Goal: Task Accomplishment & Management: Manage account settings

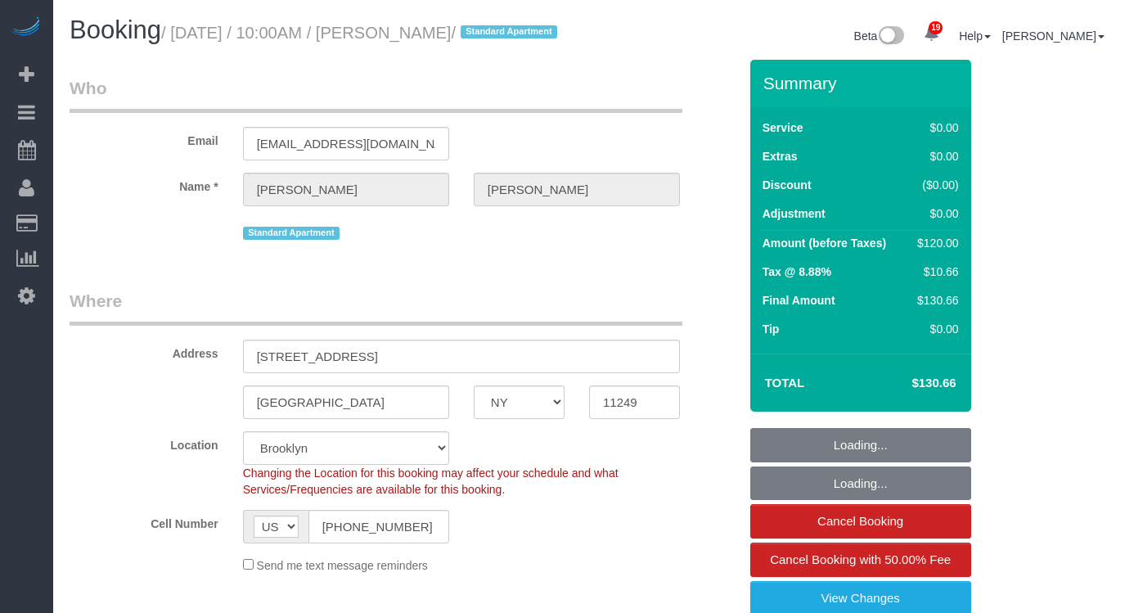
select select "NY"
select select "number:89"
select select "number:90"
select select "number:15"
select select "number:6"
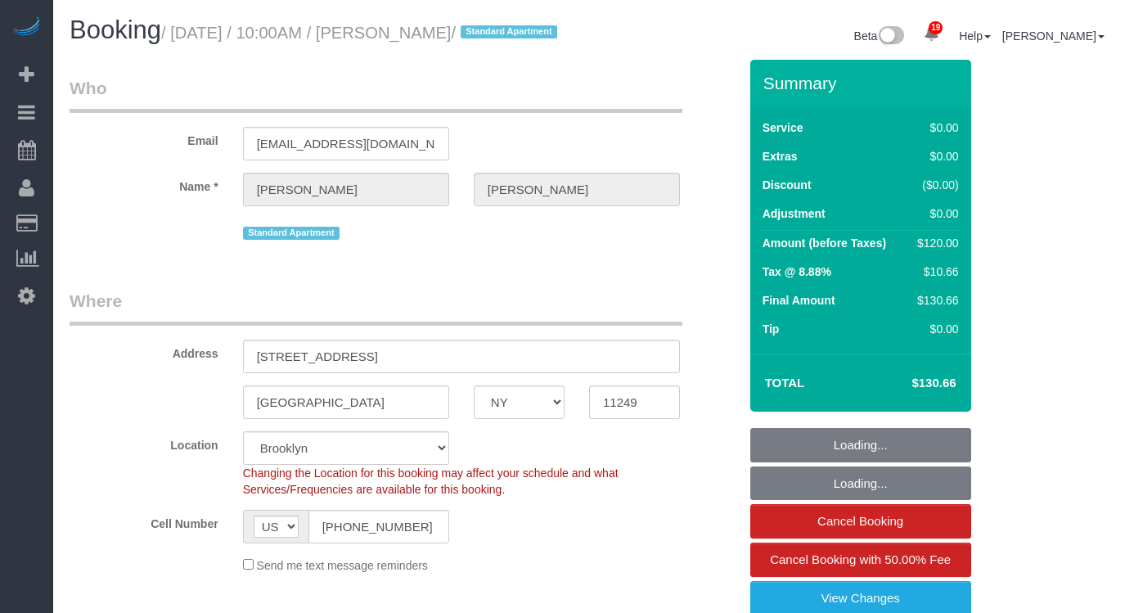
select select "spot47"
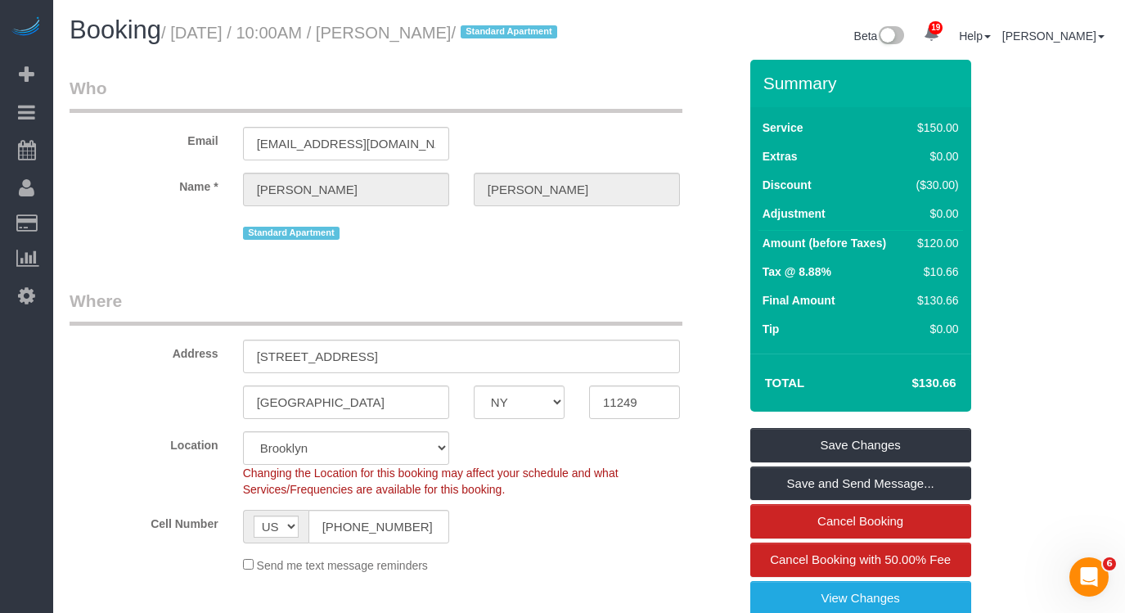
drag, startPoint x: 438, startPoint y: 29, endPoint x: 430, endPoint y: 31, distance: 8.5
click at [430, 31] on small "/ [DATE] / 10:00AM / [PERSON_NAME] / Standard Apartment" at bounding box center [361, 33] width 401 height 18
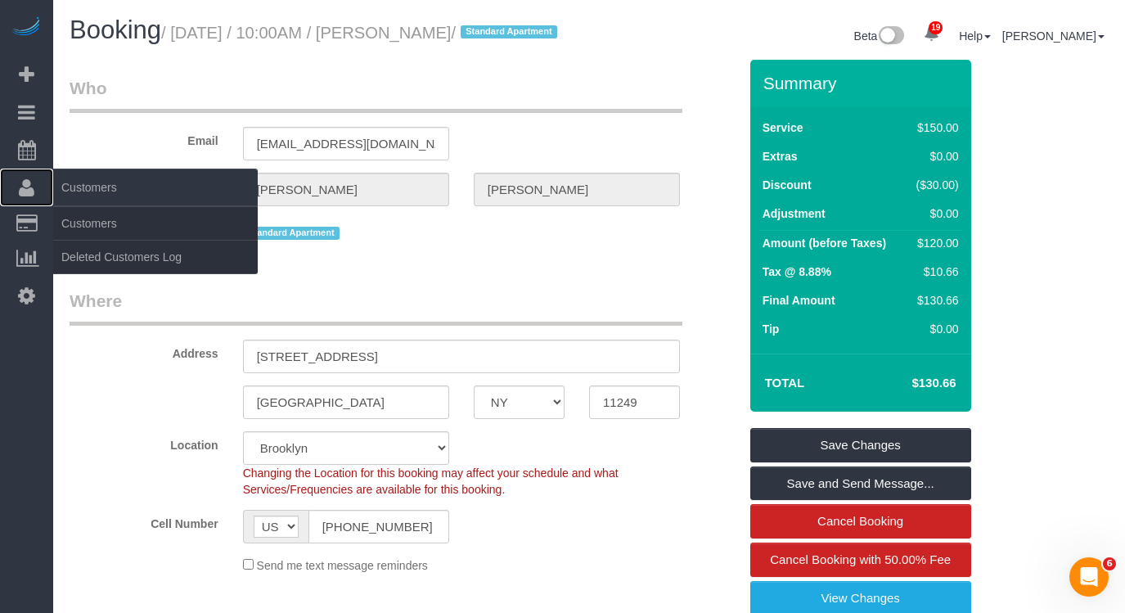
click at [29, 187] on icon at bounding box center [27, 188] width 16 height 20
click at [108, 230] on link "Customers" at bounding box center [155, 223] width 205 height 33
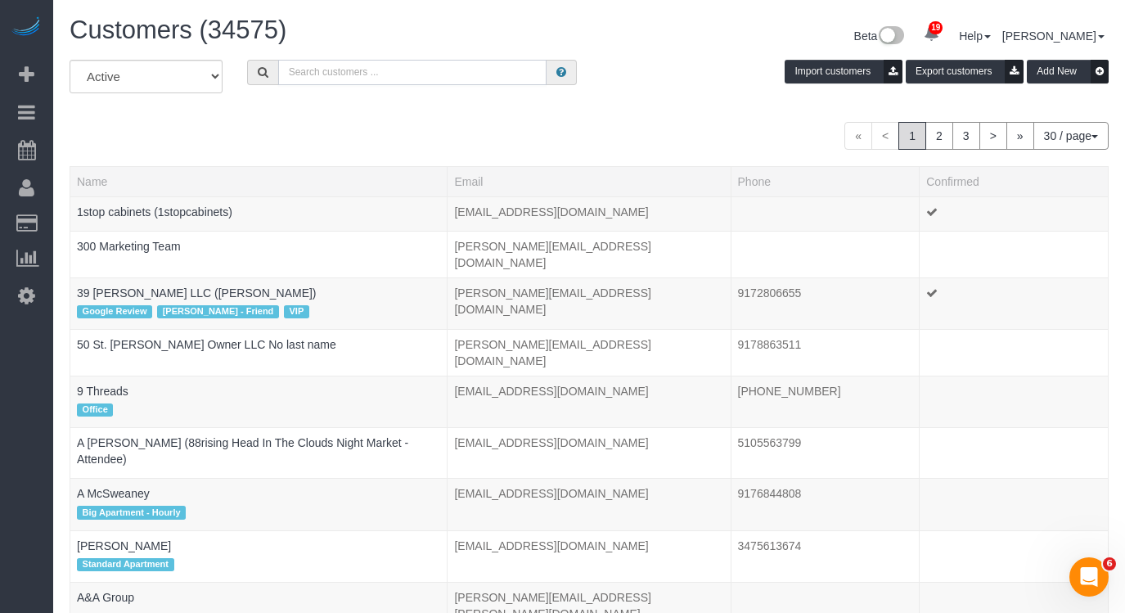
click at [400, 75] on input "text" at bounding box center [412, 72] width 268 height 25
paste input "[PERSON_NAME]"
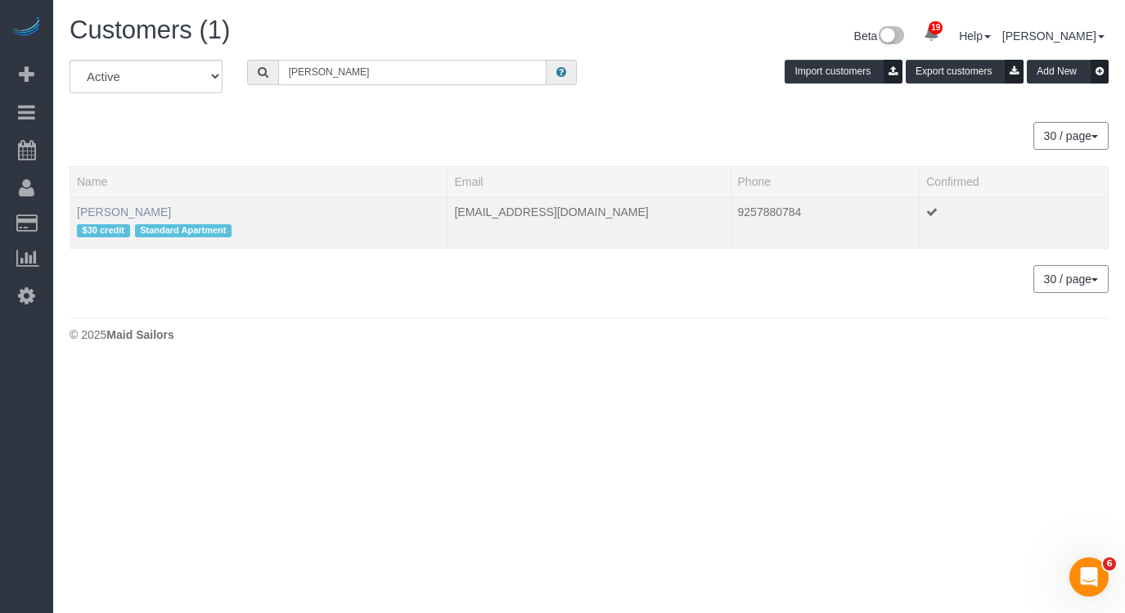
type input "[PERSON_NAME]"
click at [116, 210] on link "[PERSON_NAME]" at bounding box center [124, 211] width 94 height 13
